Goal: Information Seeking & Learning: Learn about a topic

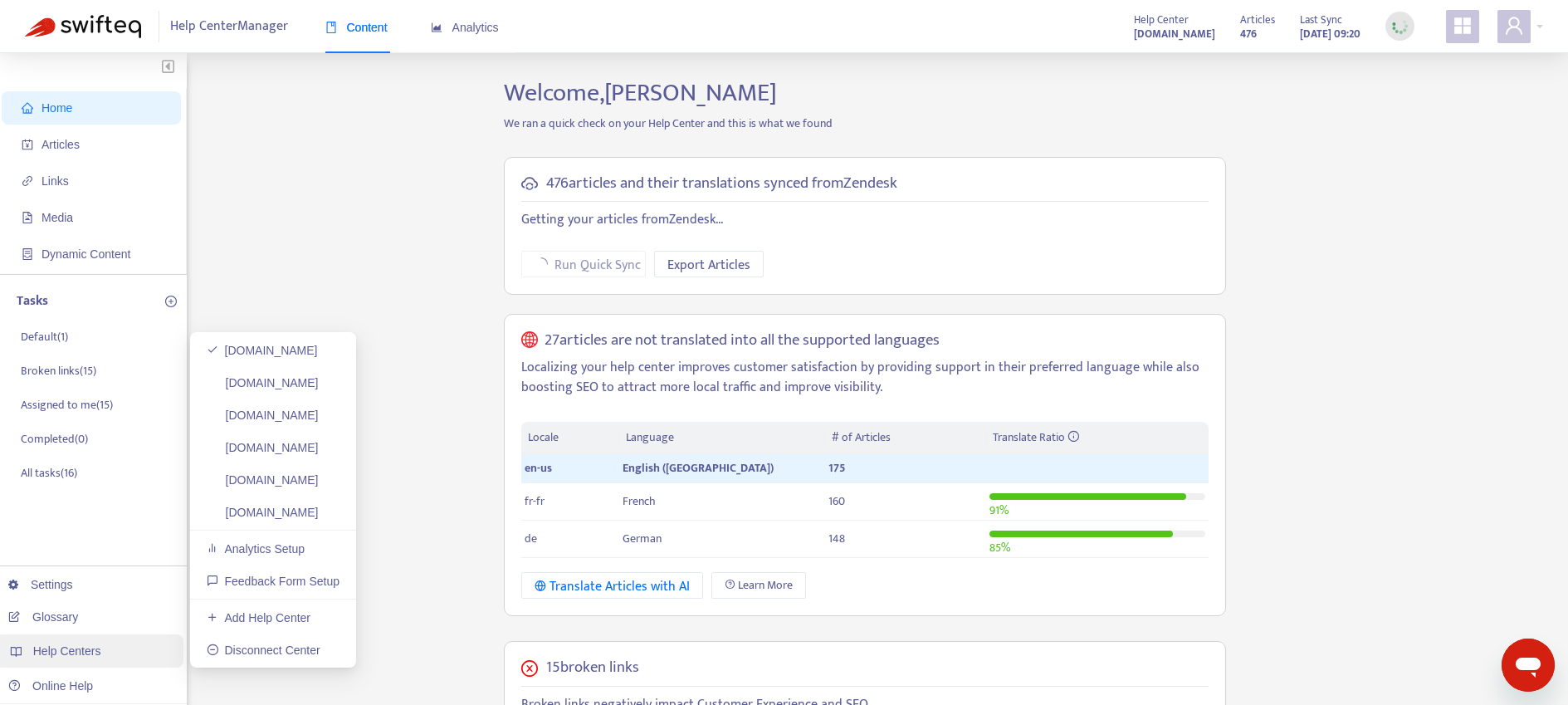
click at [117, 645] on div "Help Centers" at bounding box center [89, 650] width 188 height 33
click at [306, 383] on link "[DOMAIN_NAME]" at bounding box center [262, 383] width 112 height 13
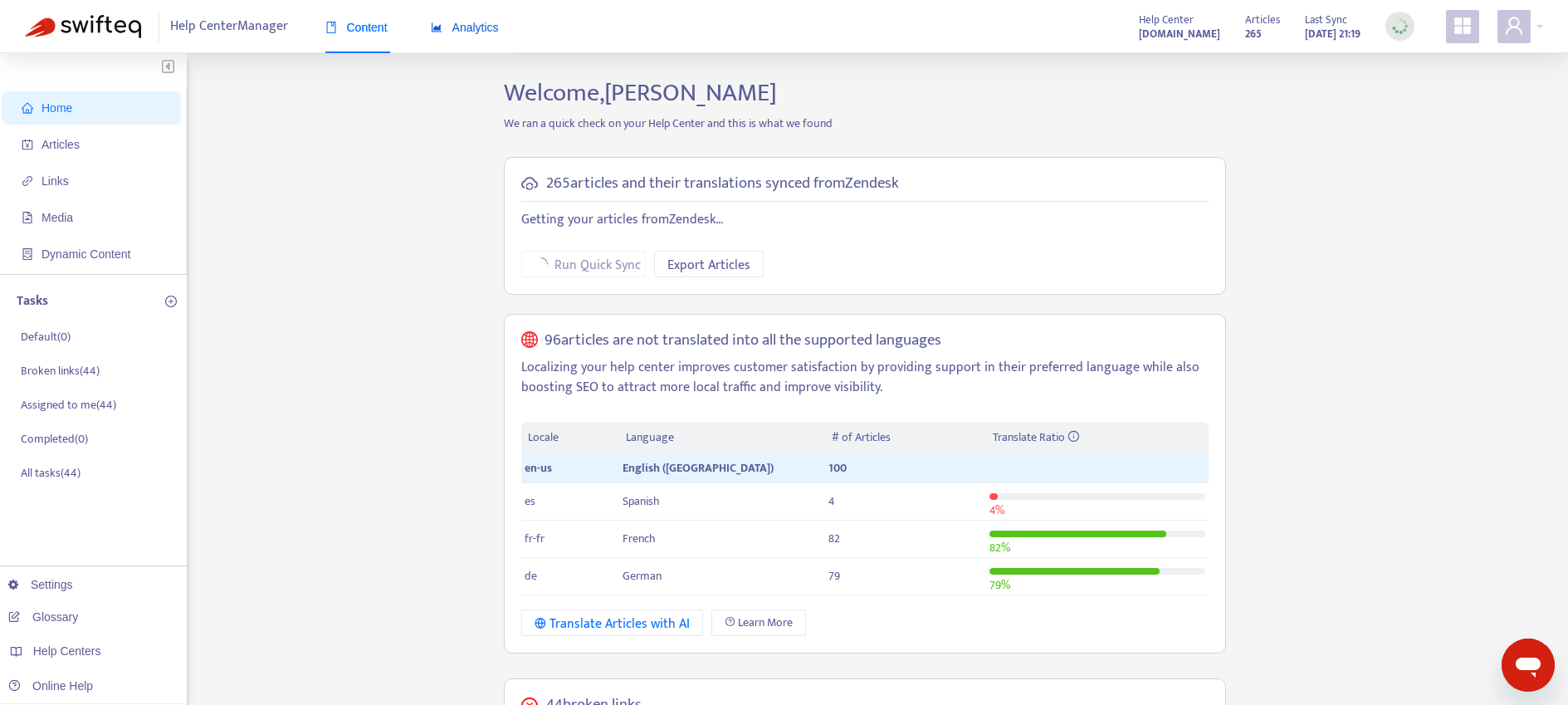
click at [476, 33] on span "Analytics" at bounding box center [465, 28] width 68 height 13
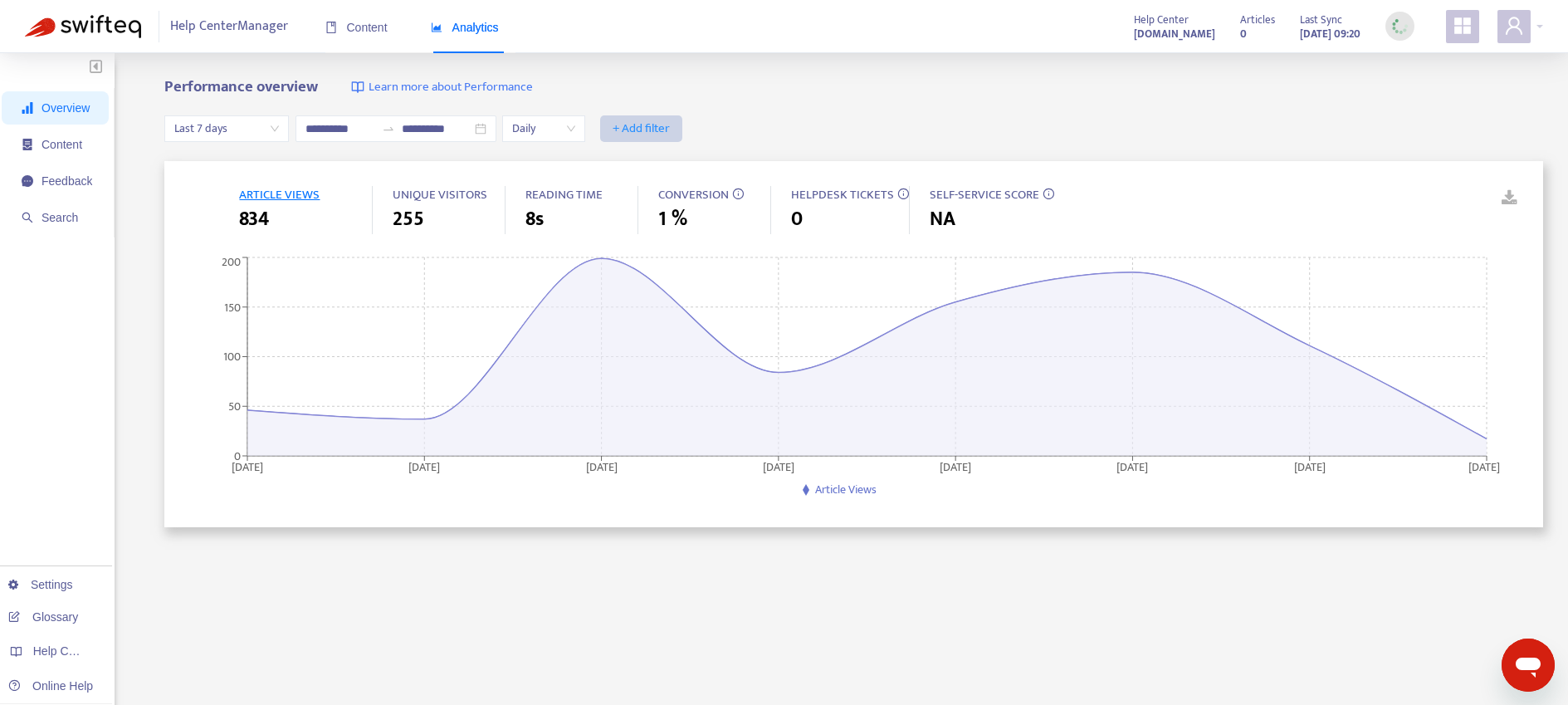
click at [643, 137] on span "+ Add filter" at bounding box center [641, 129] width 57 height 20
click at [265, 123] on span "Last 7 days" at bounding box center [227, 129] width 105 height 25
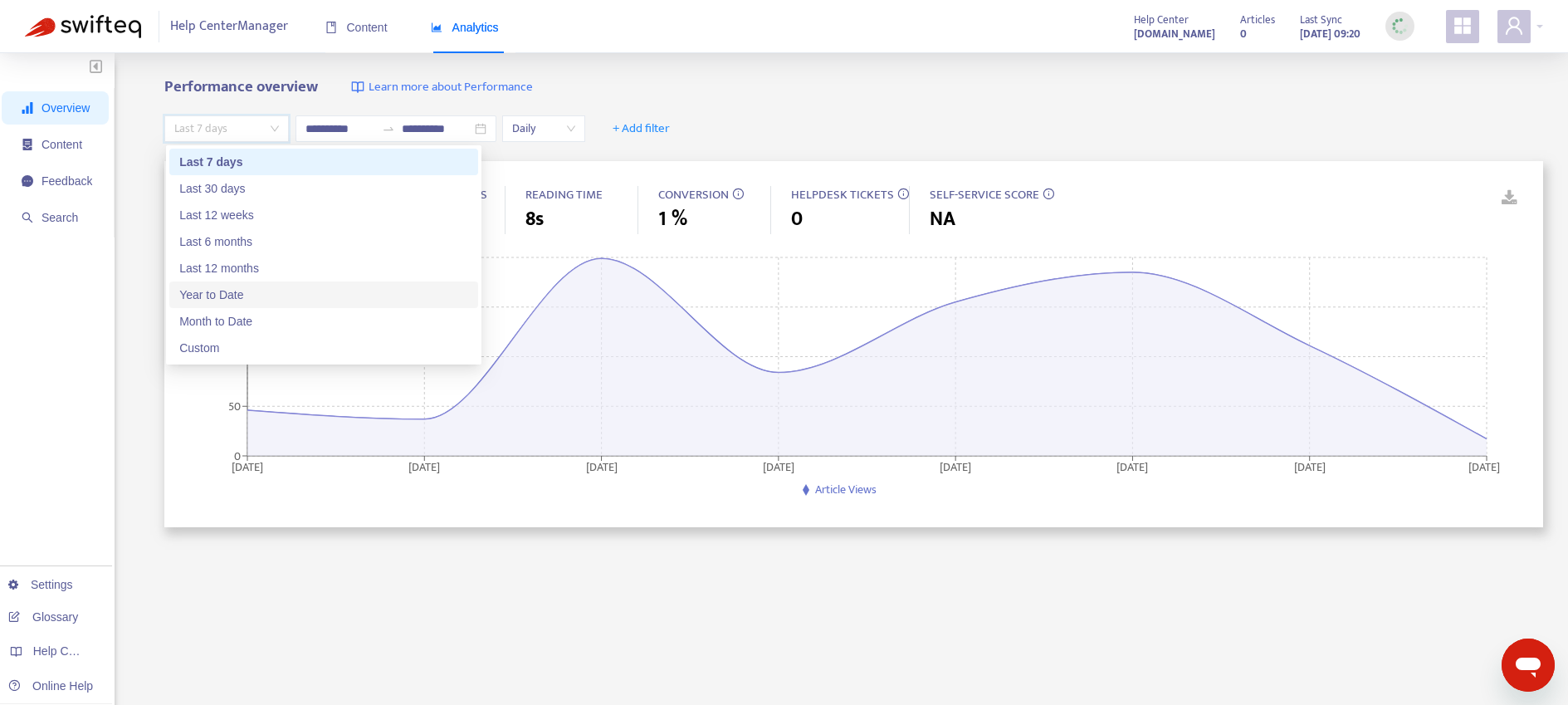
click at [264, 305] on div "Year to Date" at bounding box center [324, 294] width 309 height 26
type input "**********"
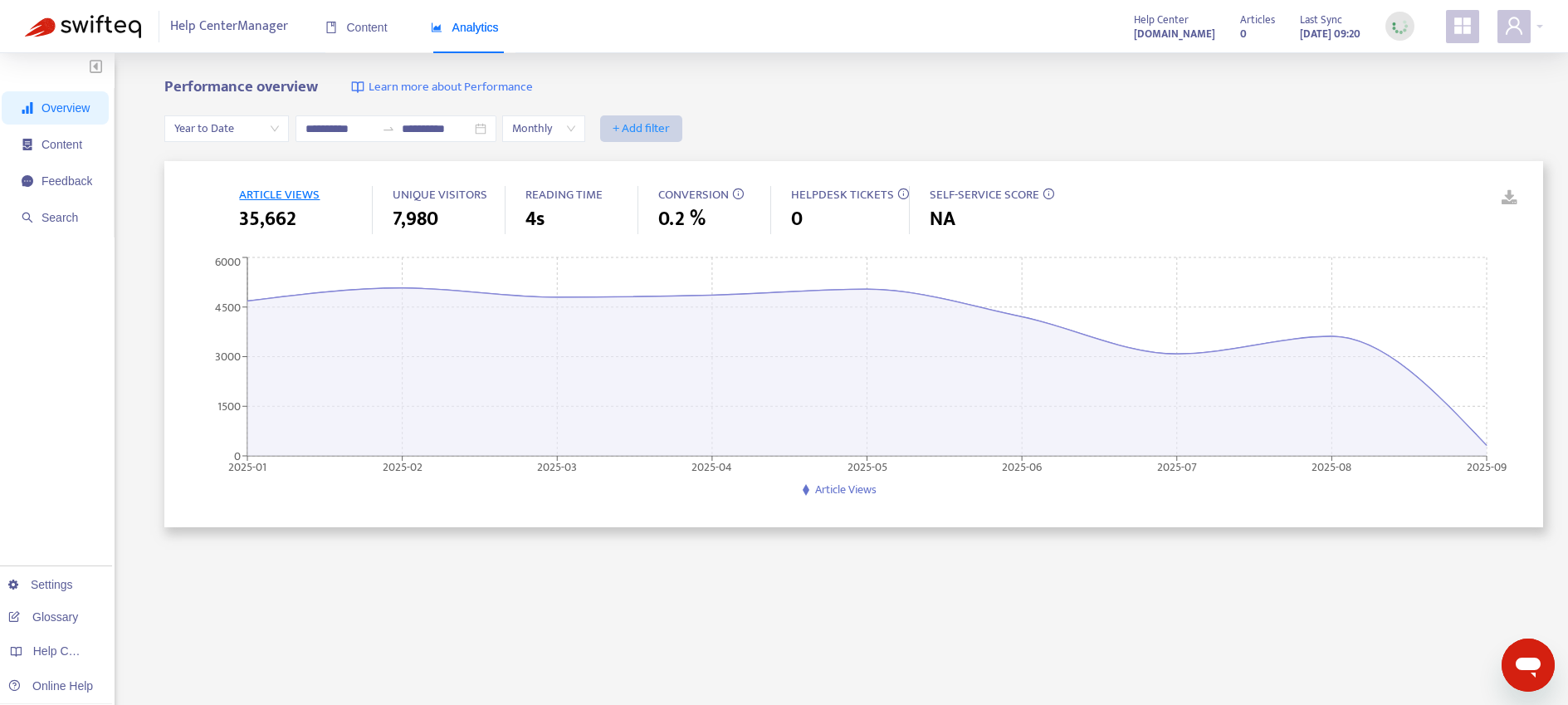
click at [639, 131] on span "+ Add filter" at bounding box center [641, 129] width 57 height 20
click at [649, 210] on span "Section" at bounding box center [654, 215] width 74 height 19
click at [708, 129] on div "Section: All" at bounding box center [659, 129] width 124 height 25
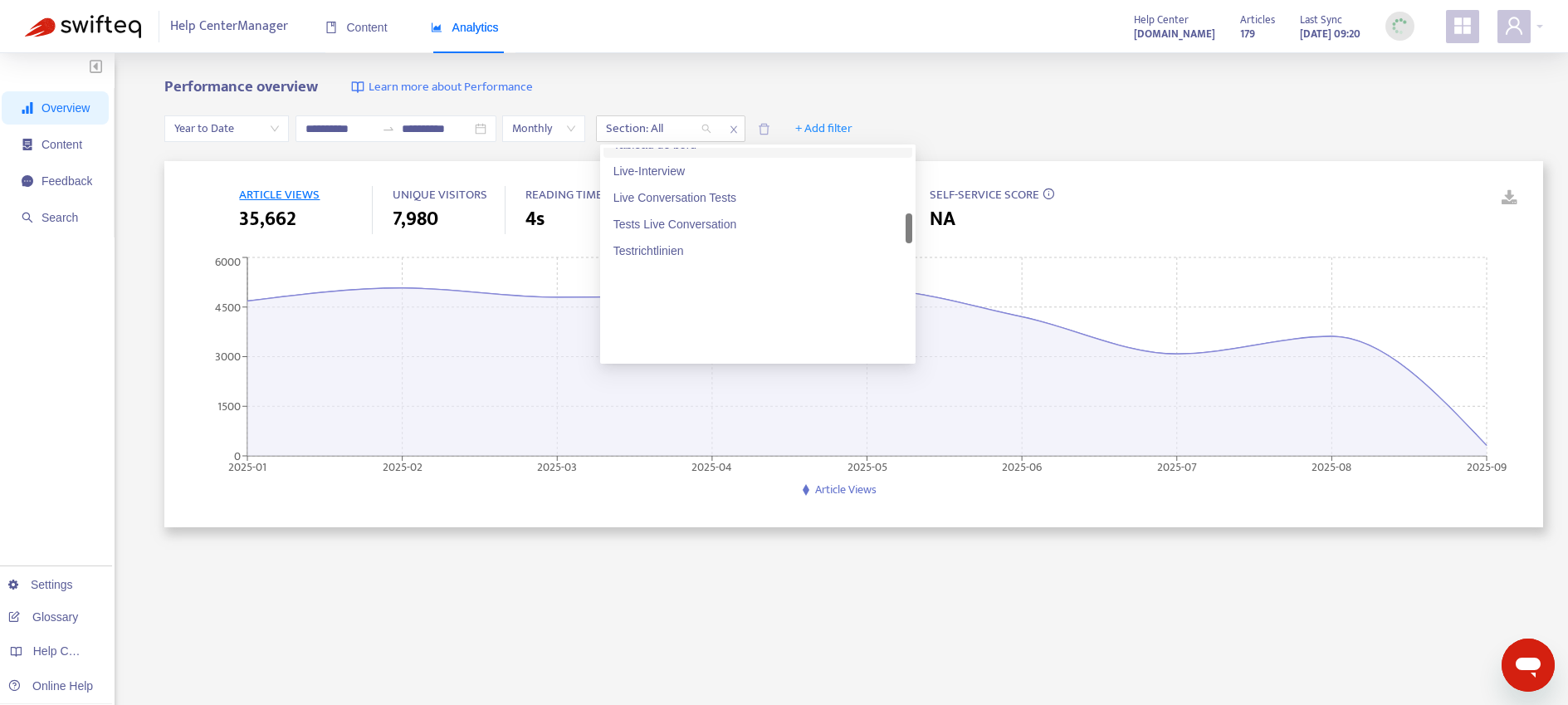
scroll to position [869, 0]
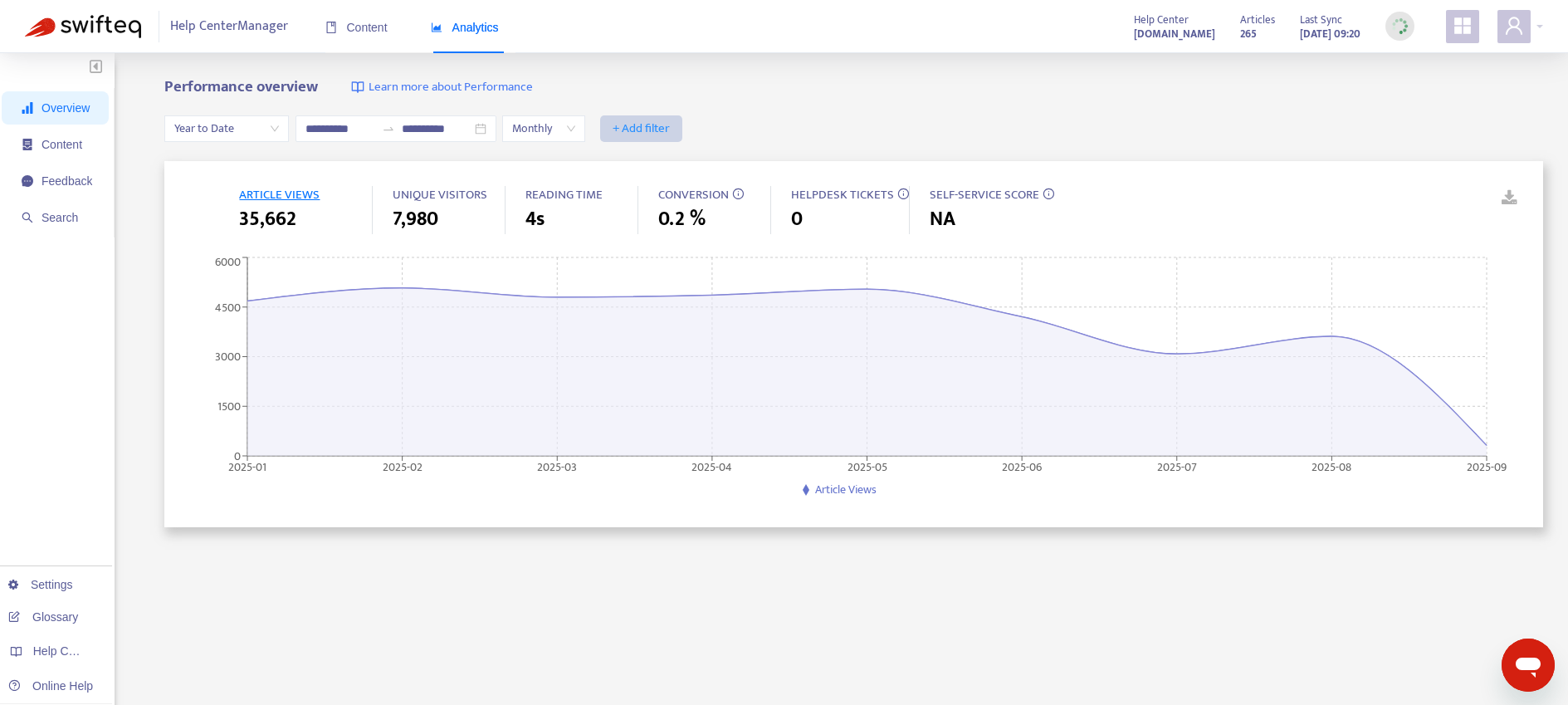
click at [648, 131] on span "+ Add filter" at bounding box center [641, 129] width 57 height 20
click at [647, 189] on span "Category" at bounding box center [654, 189] width 74 height 19
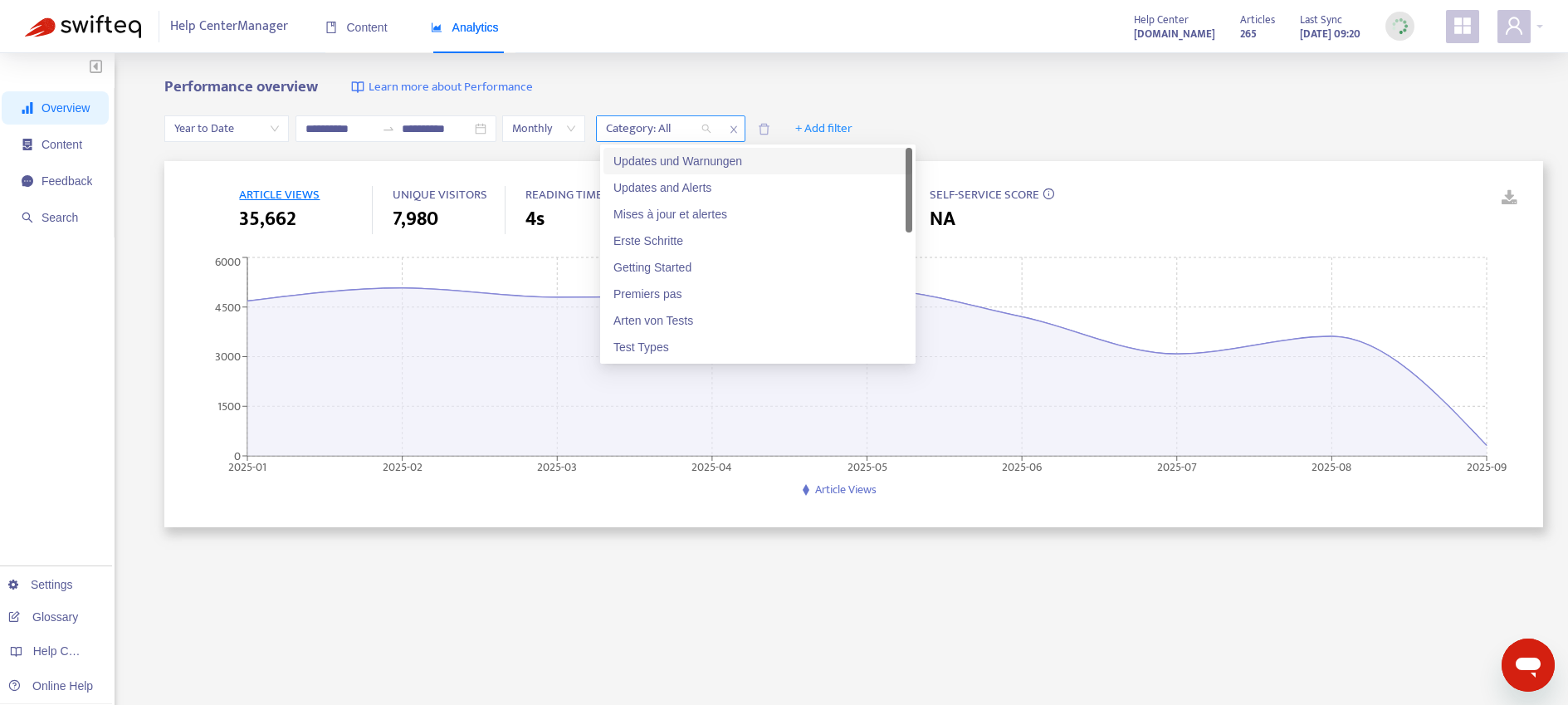
click at [685, 134] on div at bounding box center [650, 129] width 100 height 20
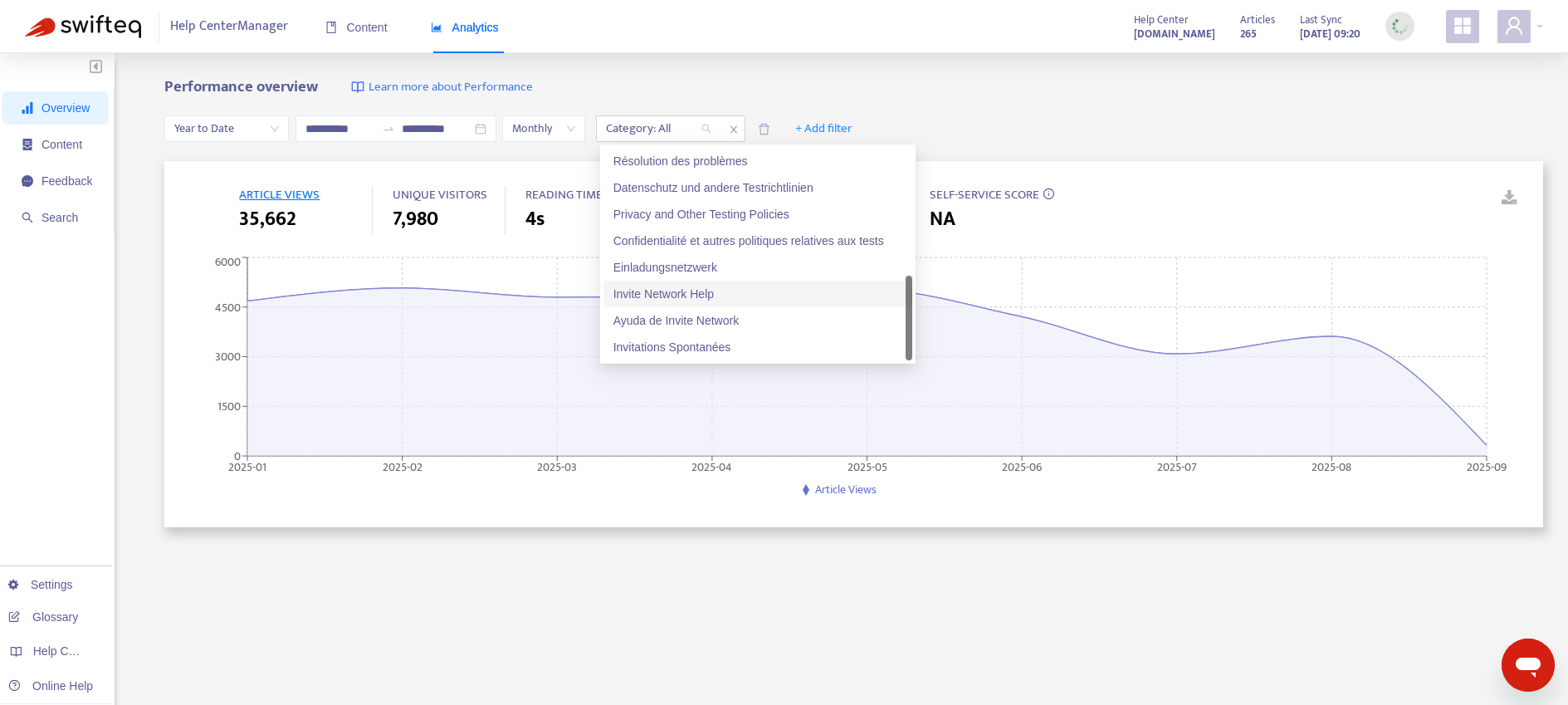
click at [722, 292] on div "Invite Network Help" at bounding box center [757, 294] width 289 height 19
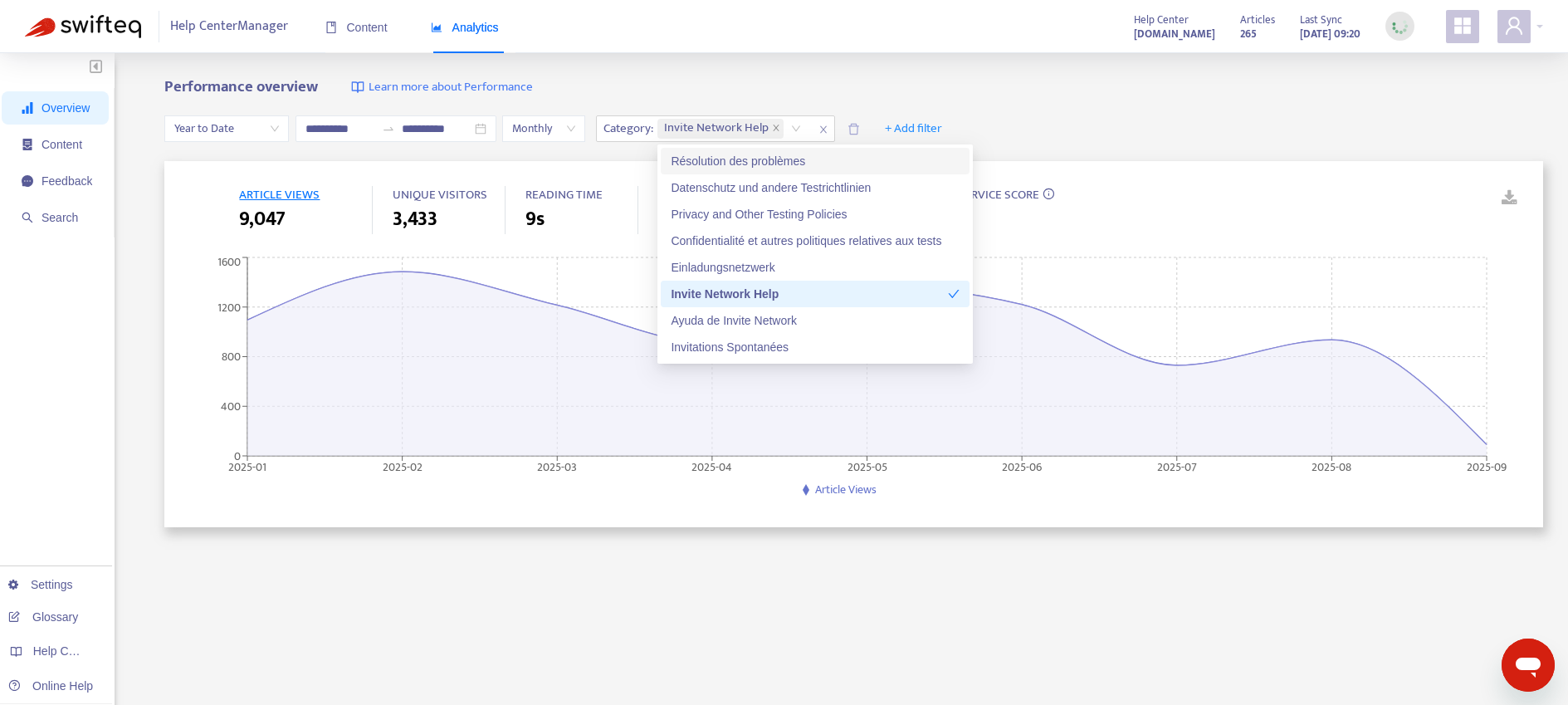
click at [1151, 105] on div "**********" at bounding box center [854, 129] width 1379 height 64
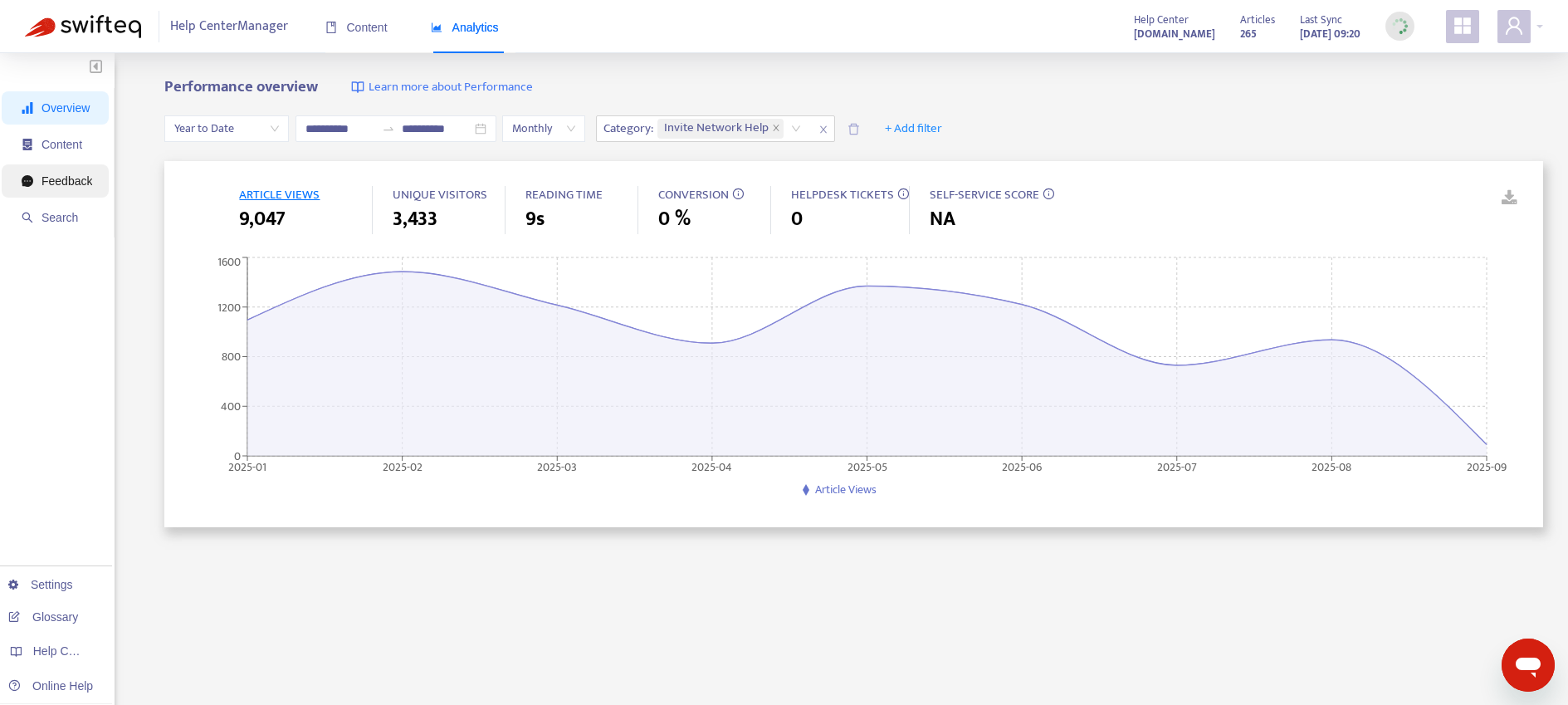
click at [91, 175] on span "Feedback" at bounding box center [67, 181] width 51 height 13
